Goal: Task Accomplishment & Management: Complete application form

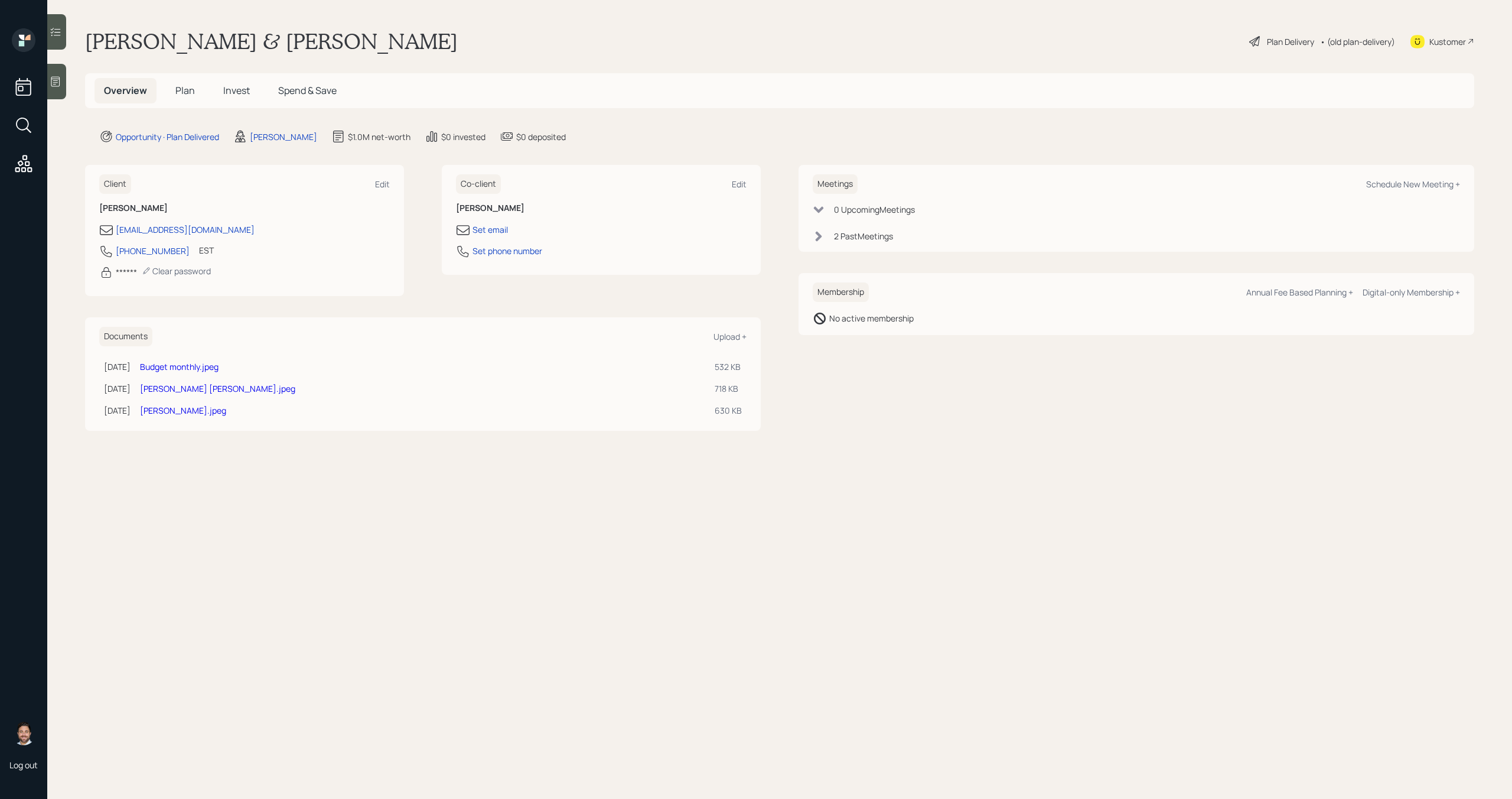
click at [1285, 41] on div "Plan Delivery" at bounding box center [1290, 41] width 47 height 13
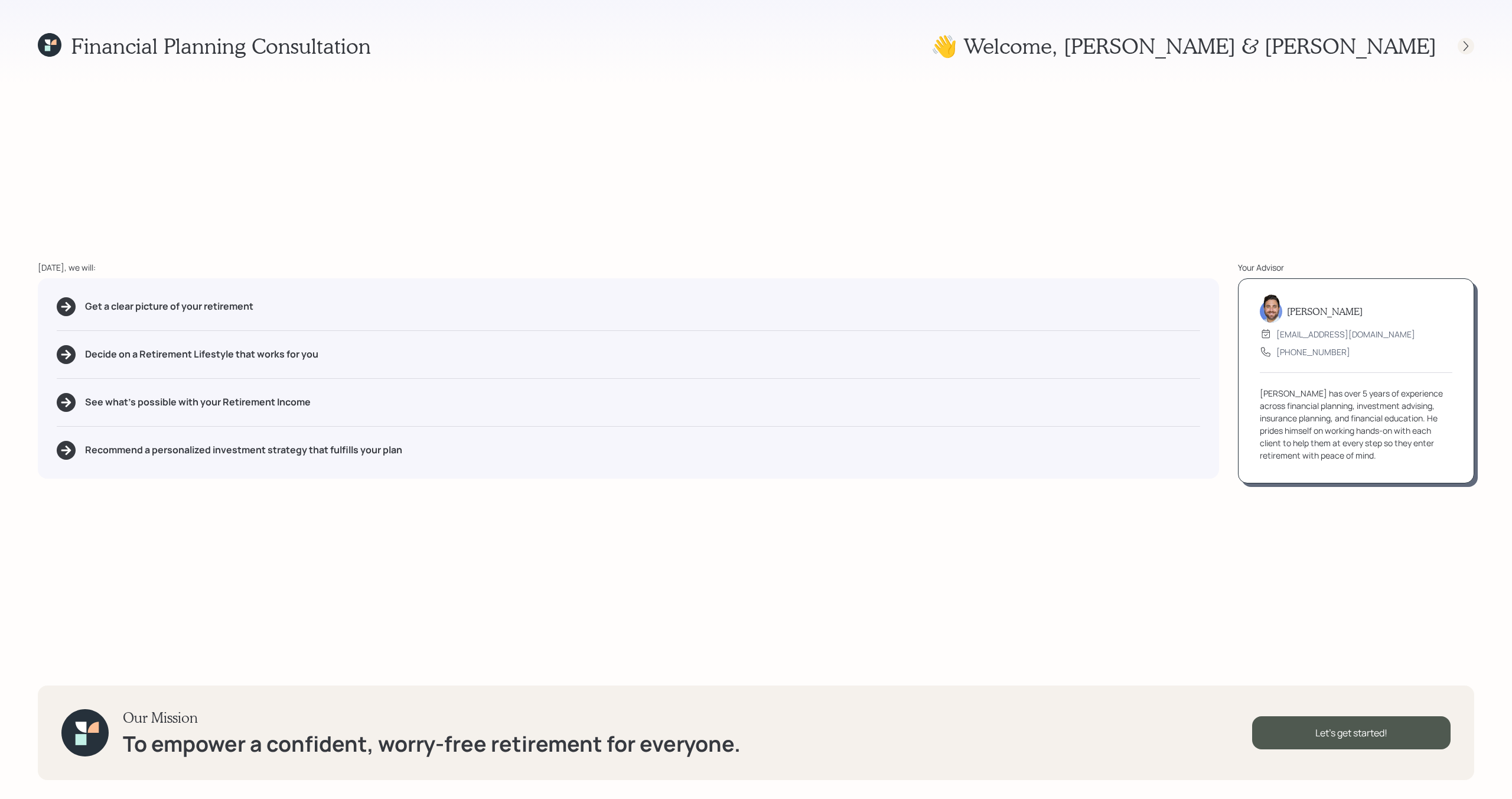
click at [1474, 45] on div at bounding box center [1467, 46] width 17 height 17
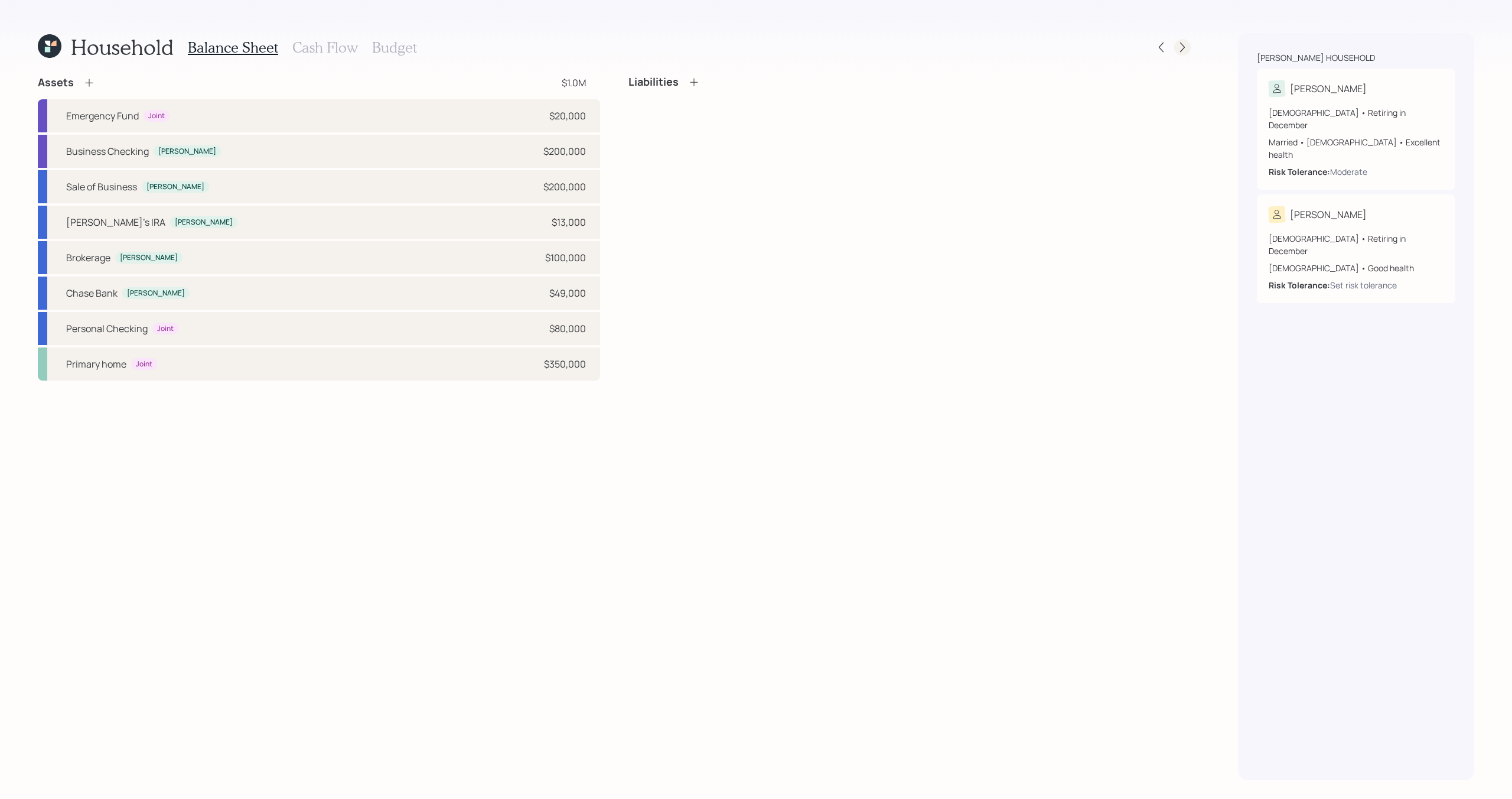
click at [1189, 46] on div at bounding box center [1183, 47] width 17 height 17
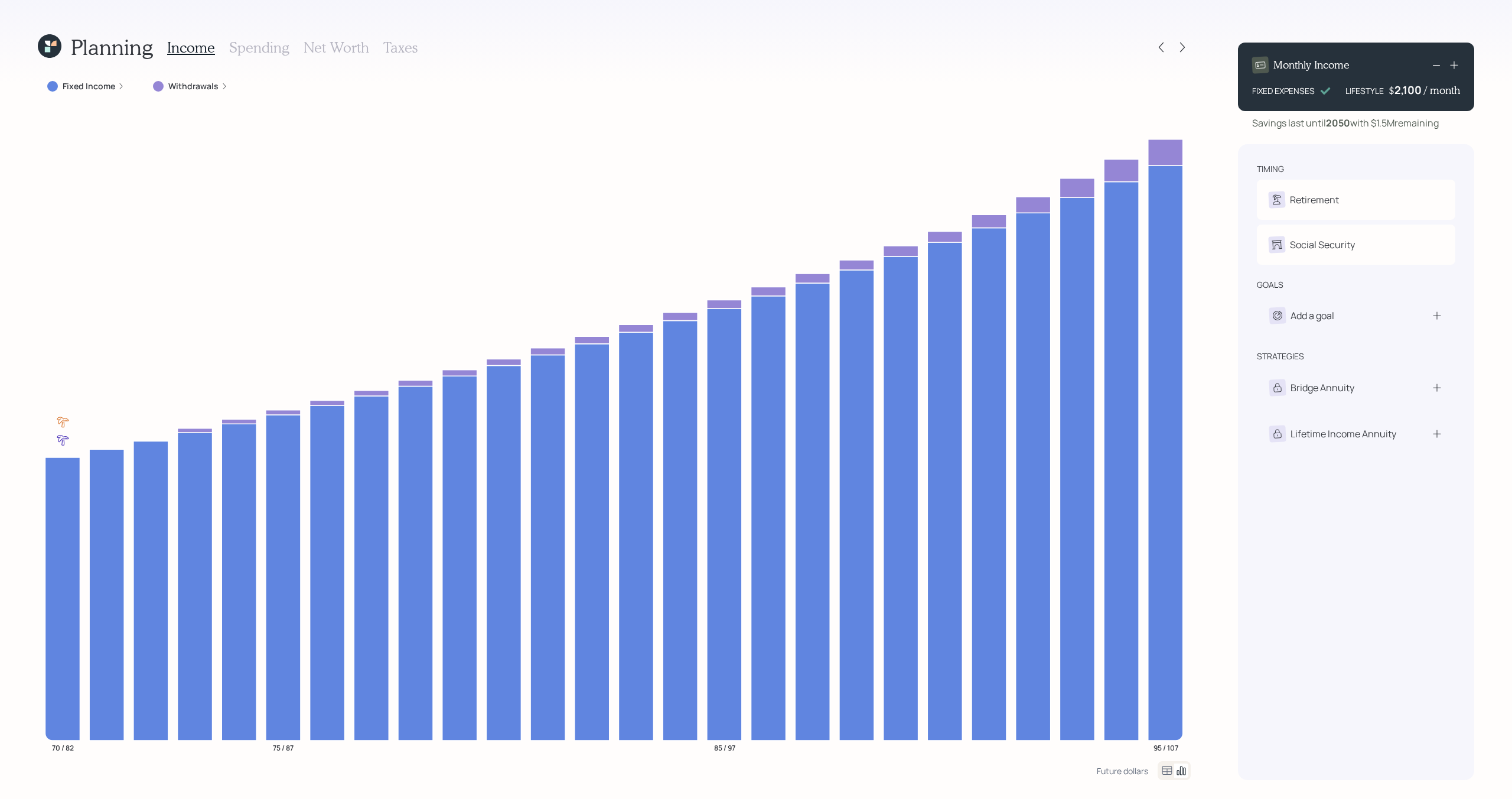
click at [1189, 46] on div at bounding box center [1183, 47] width 17 height 17
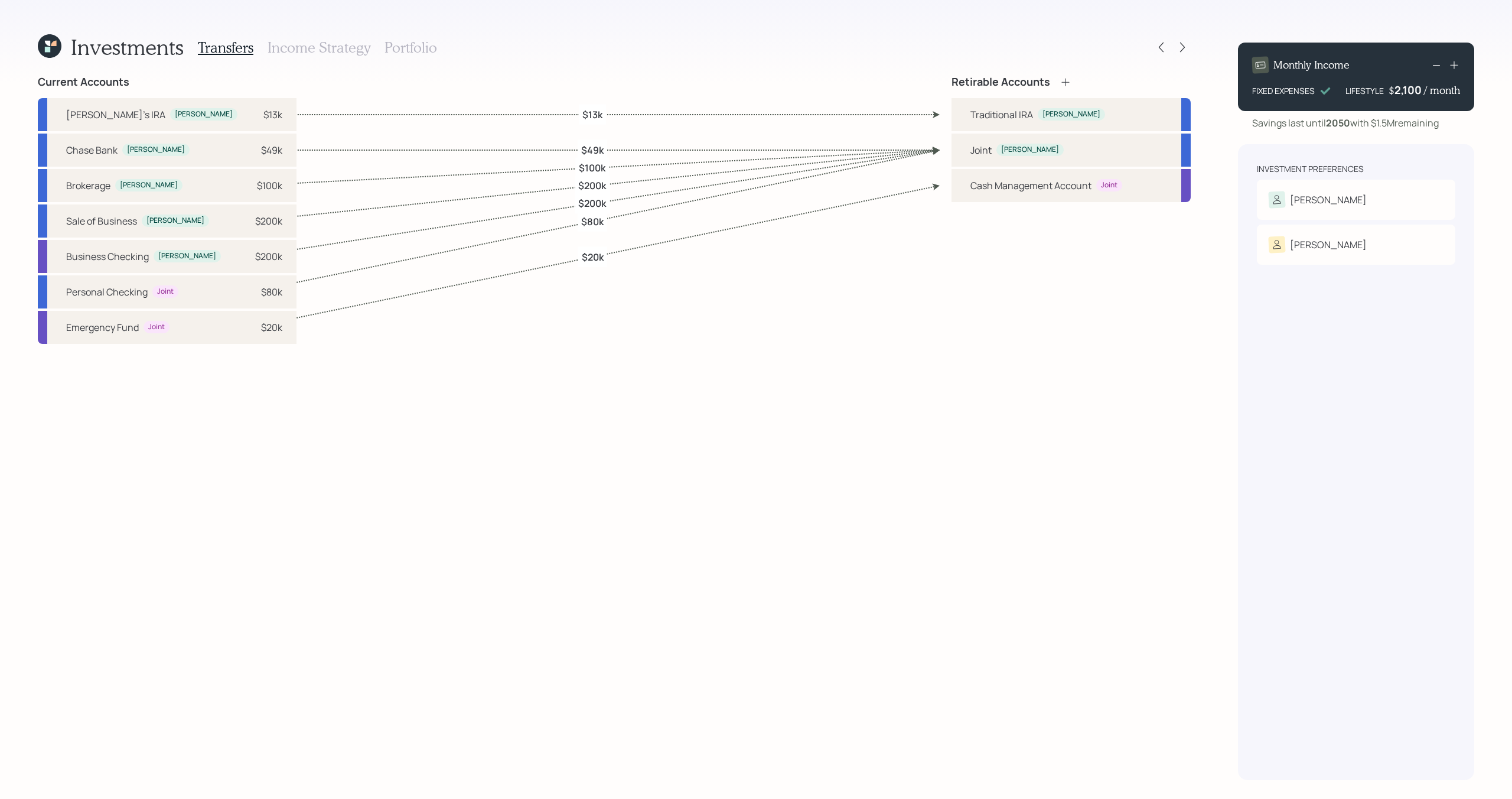
click at [1189, 46] on div at bounding box center [1183, 47] width 17 height 17
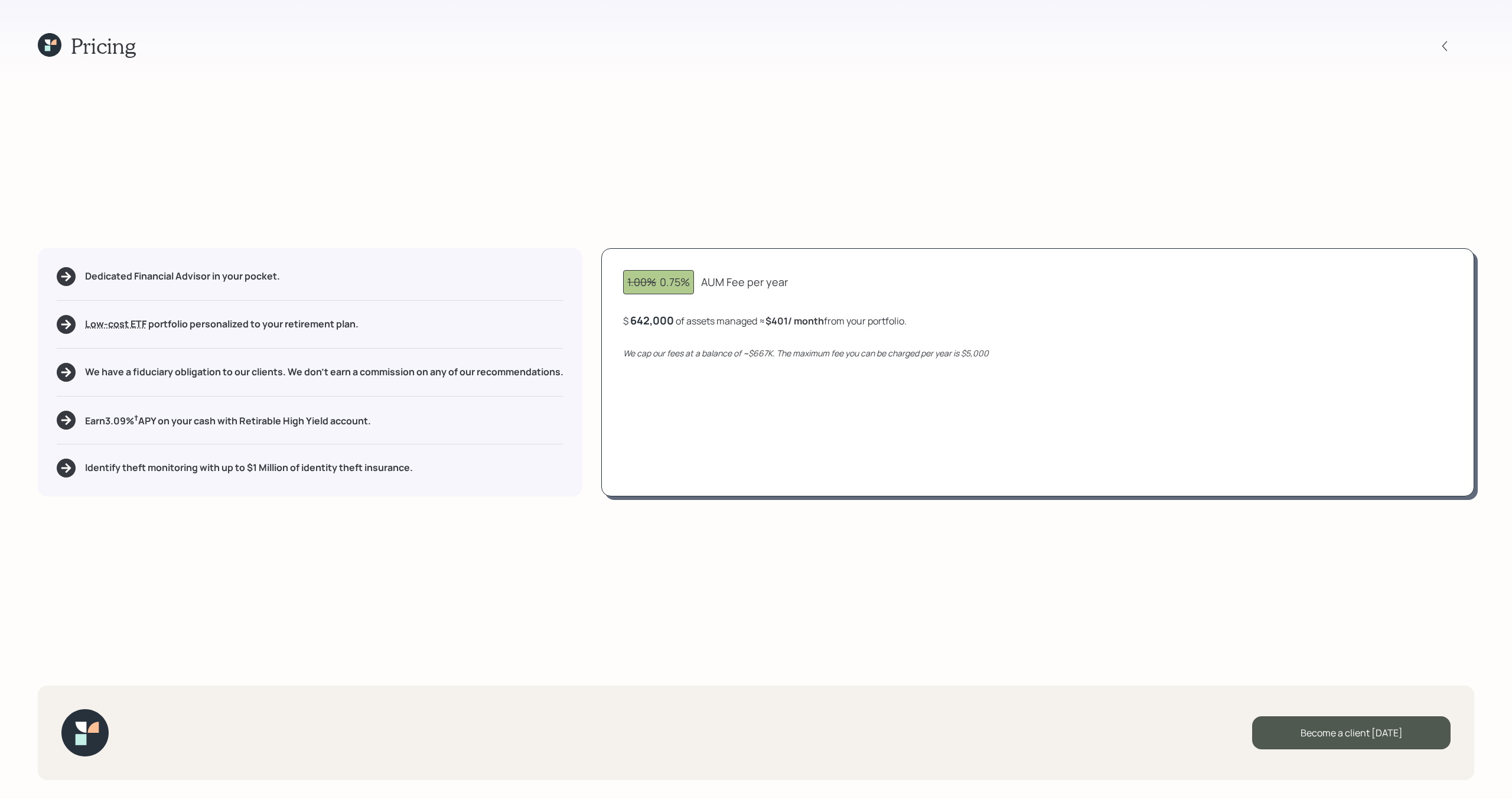
click at [658, 324] on div "642,000" at bounding box center [652, 320] width 44 height 14
click at [658, 324] on div "642000" at bounding box center [650, 320] width 41 height 14
click at [686, 467] on div "1.00% 0.75% AUM Fee per year $ 113,000 of assets managed ≈ $71 / month from you…" at bounding box center [1038, 373] width 873 height 248
